Goal: Communication & Community: Answer question/provide support

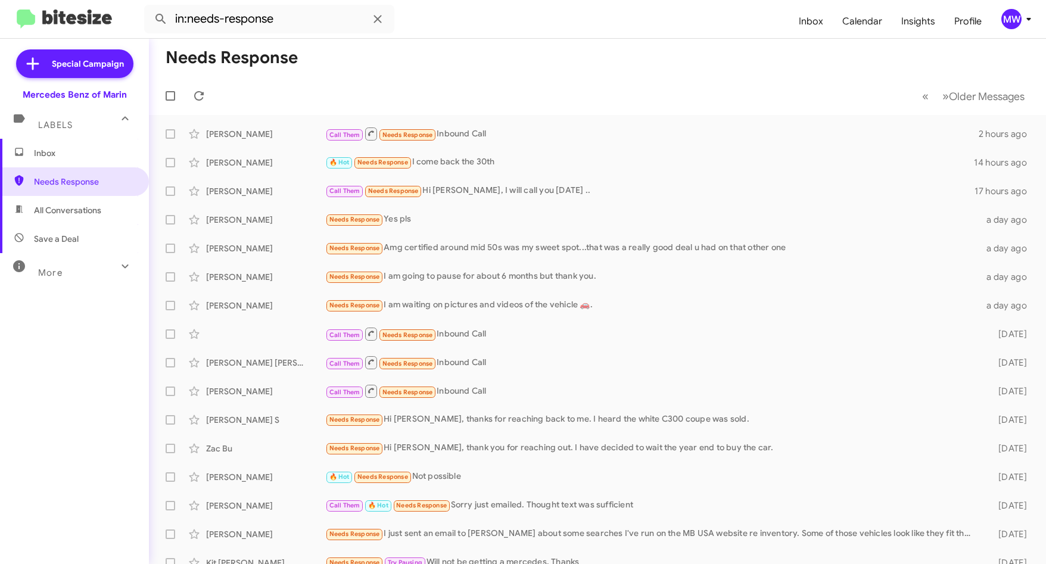
click at [85, 158] on span "Inbox" at bounding box center [84, 153] width 101 height 12
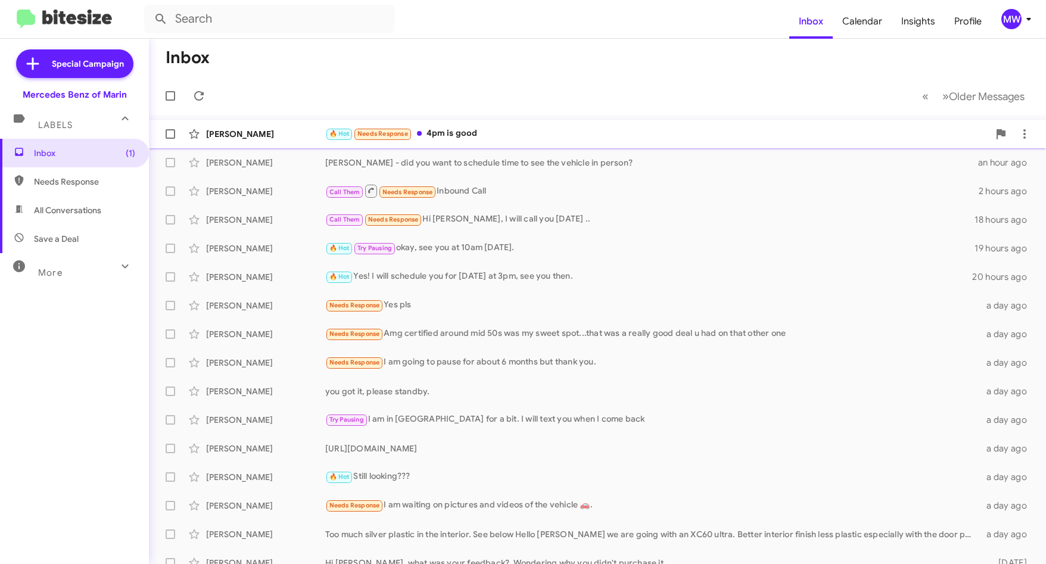
click at [474, 133] on div "🔥 Hot Needs Response 4pm is good" at bounding box center [656, 134] width 663 height 14
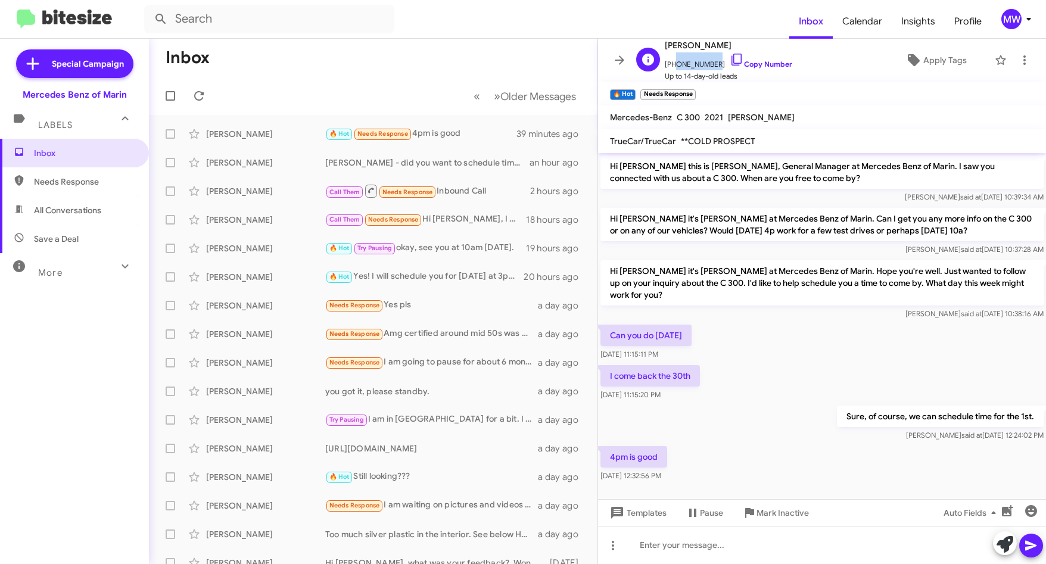
drag, startPoint x: 673, startPoint y: 64, endPoint x: 710, endPoint y: 65, distance: 36.9
click at [710, 65] on span "[PHONE_NUMBER] Copy Number" at bounding box center [727, 61] width 127 height 18
copy span "6502557905"
